Goal: Task Accomplishment & Management: Use online tool/utility

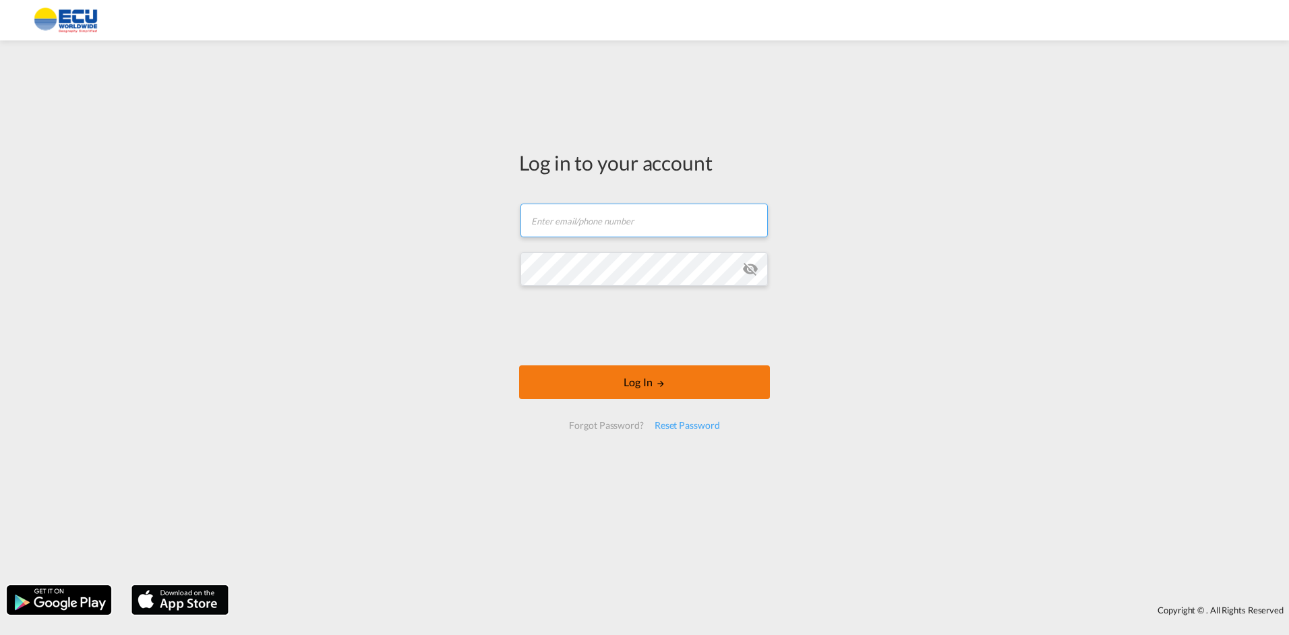
type input "[EMAIL_ADDRESS][DOMAIN_NAME]"
click at [669, 388] on button "Log In" at bounding box center [644, 383] width 251 height 34
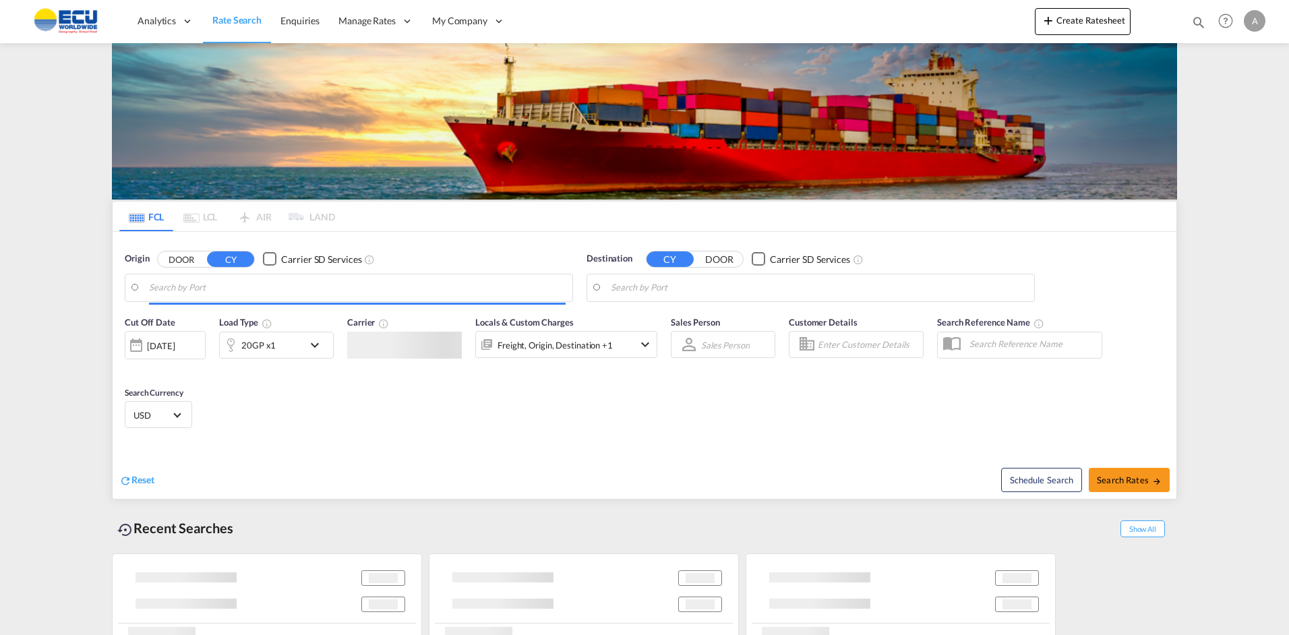
type input "[GEOGRAPHIC_DATA] ([GEOGRAPHIC_DATA]), [GEOGRAPHIC_DATA]"
type input "[GEOGRAPHIC_DATA], CIABJ"
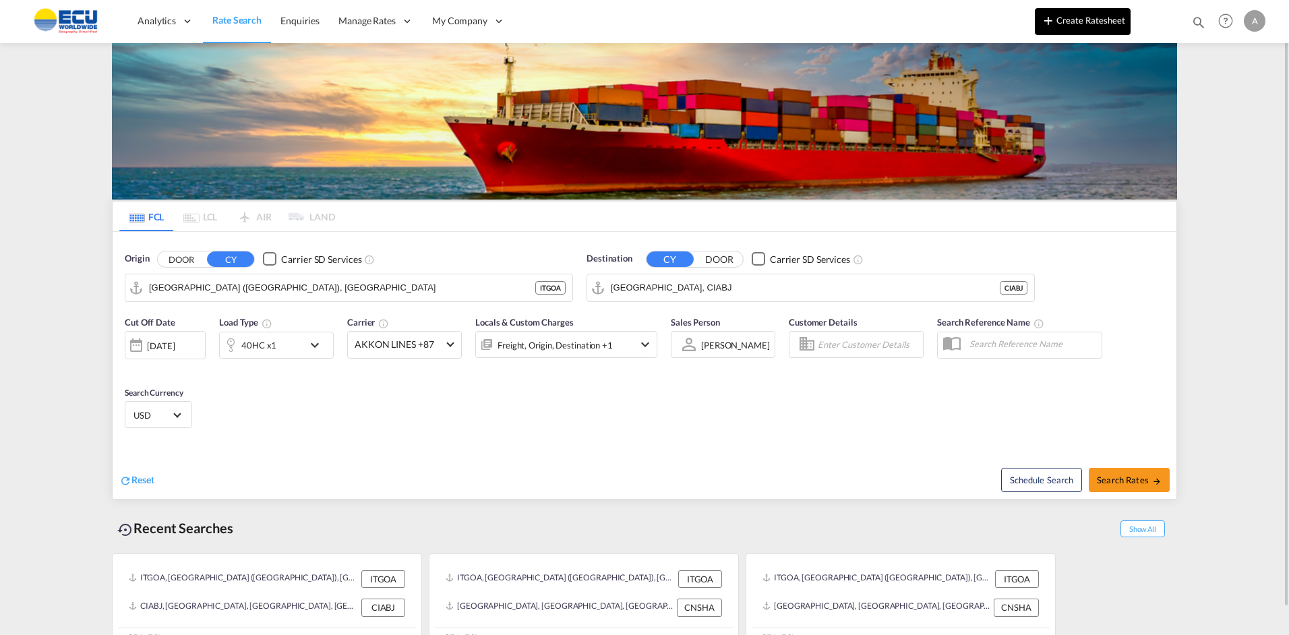
click at [1077, 21] on button "Create Ratesheet" at bounding box center [1083, 21] width 96 height 27
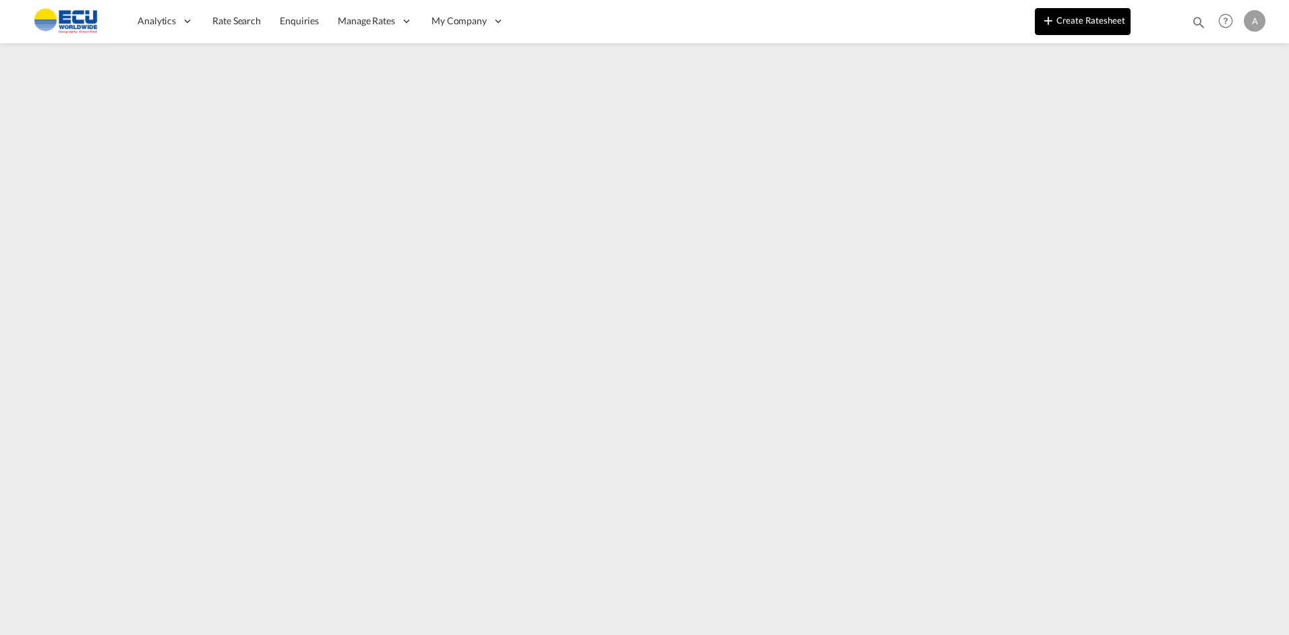
click at [1115, 23] on button "Create Ratesheet" at bounding box center [1083, 21] width 96 height 27
click at [1072, 24] on button "Create Ratesheet" at bounding box center [1083, 21] width 96 height 27
click at [1091, 19] on button "Create Ratesheet" at bounding box center [1083, 21] width 96 height 27
click at [1108, 9] on button "Create Ratesheet" at bounding box center [1083, 21] width 96 height 27
click at [1095, 18] on button "Create Ratesheet" at bounding box center [1083, 21] width 96 height 27
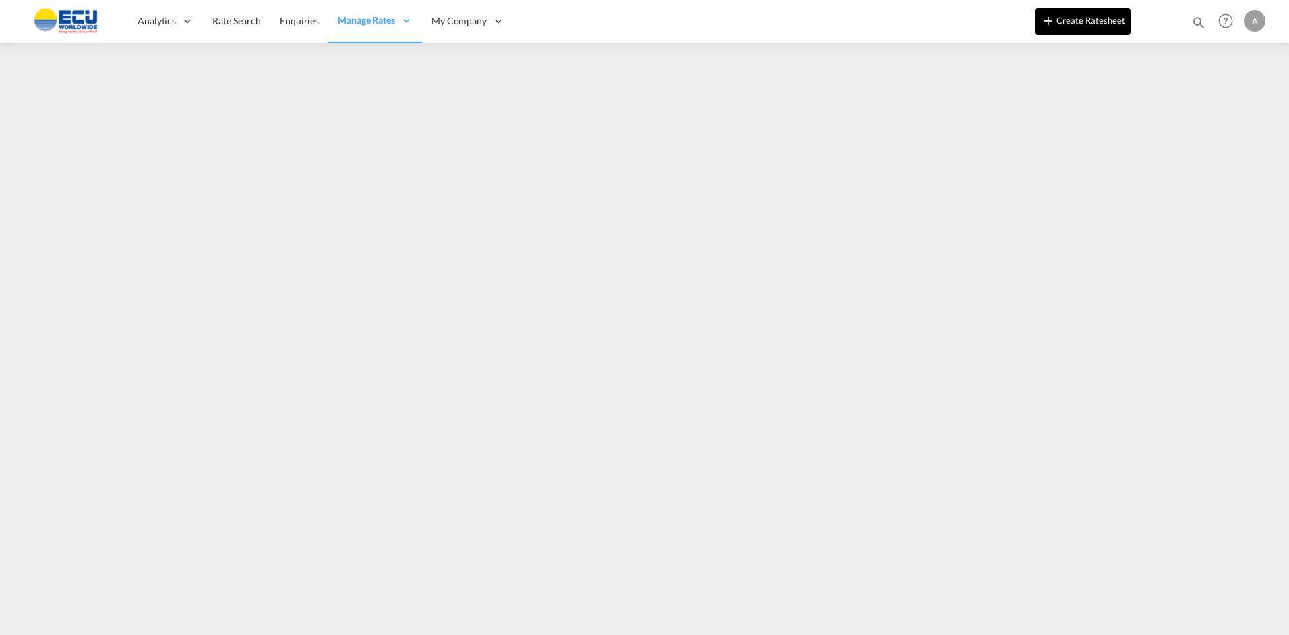
click at [1068, 17] on button "Create Ratesheet" at bounding box center [1083, 21] width 96 height 27
click at [1071, 22] on button "Create Ratesheet" at bounding box center [1083, 21] width 96 height 27
click at [1070, 13] on button "Create Ratesheet" at bounding box center [1083, 21] width 96 height 27
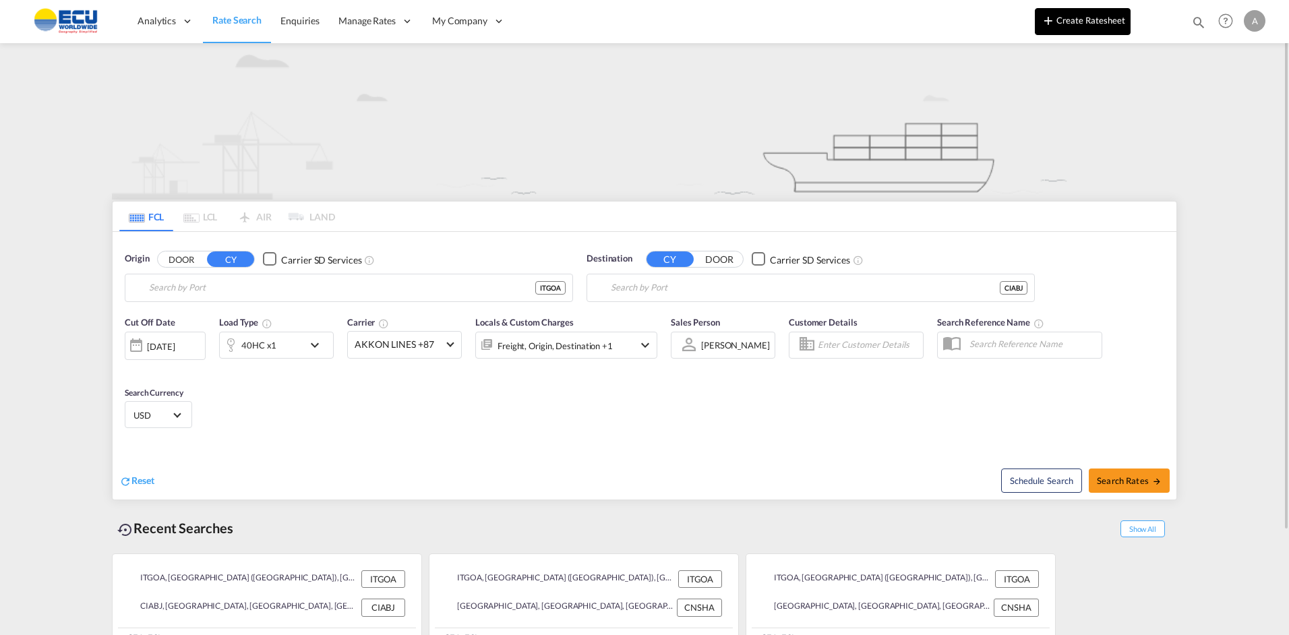
click at [1065, 23] on button "Create Ratesheet" at bounding box center [1083, 21] width 96 height 27
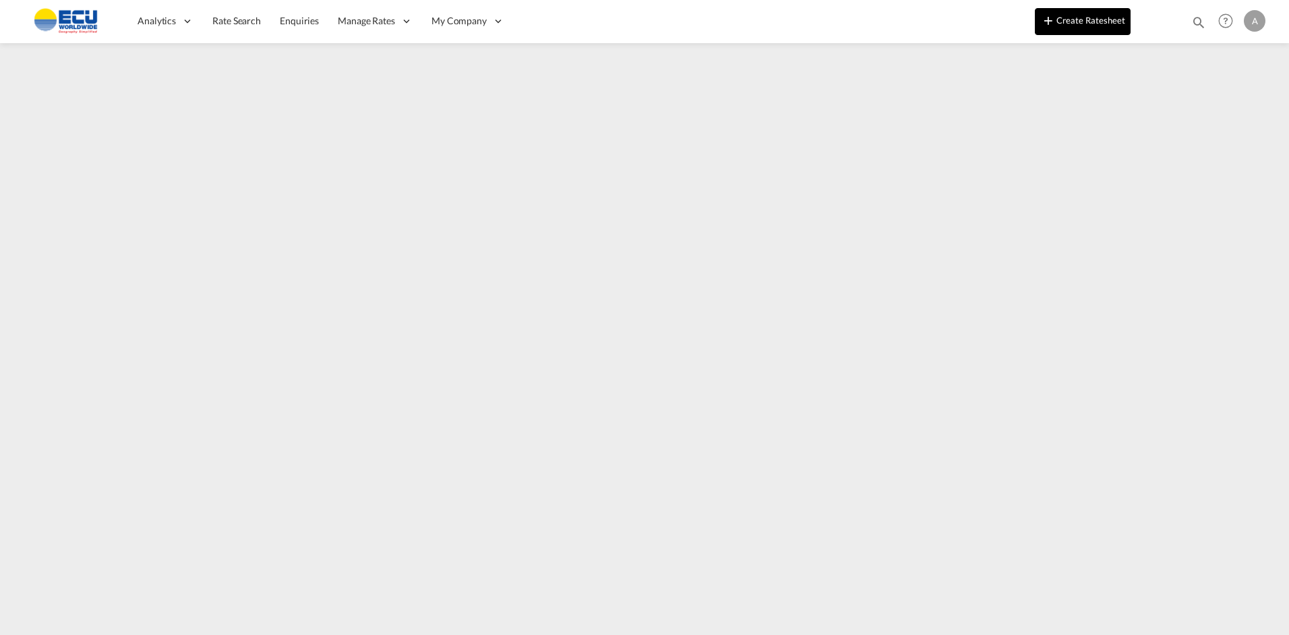
click at [1059, 19] on button "Create Ratesheet" at bounding box center [1083, 21] width 96 height 27
